Goal: Navigation & Orientation: Understand site structure

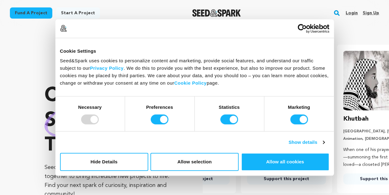
scroll to position [0, 101]
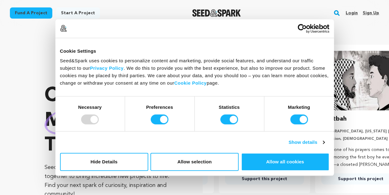
click at [350, 35] on section "Crowdfunding music that matters . Seed&Spark is where creators and audiences wo…" at bounding box center [217, 141] width 345 height 230
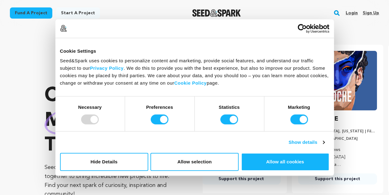
scroll to position [0, 0]
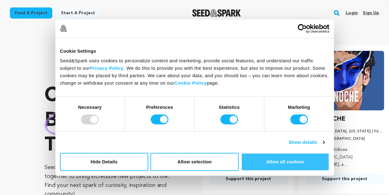
click at [281, 161] on button "Allow all cookies" at bounding box center [285, 162] width 88 height 18
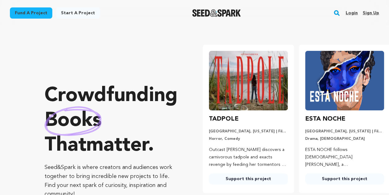
click at [375, 15] on link "Sign up" at bounding box center [371, 13] width 16 height 10
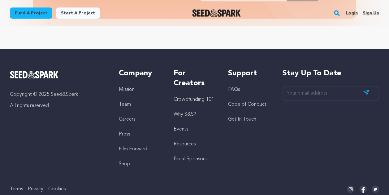
click at [128, 102] on link "Team" at bounding box center [125, 104] width 12 height 5
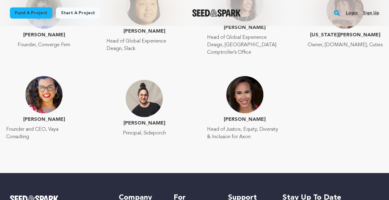
scroll to position [1121, 0]
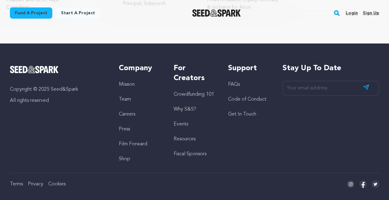
click at [179, 121] on link "Events" at bounding box center [180, 123] width 15 height 5
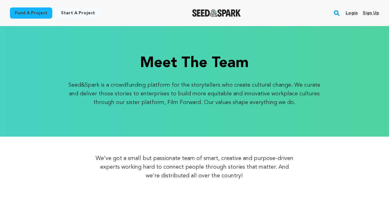
scroll to position [1121, 0]
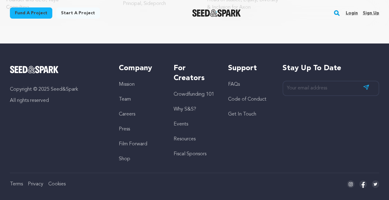
click at [191, 92] on link "Crowdfunding 101" at bounding box center [193, 94] width 41 height 5
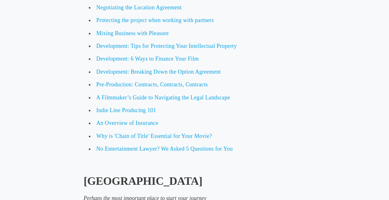
scroll to position [861, 0]
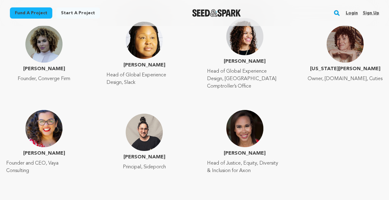
scroll to position [958, 0]
